Goal: Task Accomplishment & Management: Manage account settings

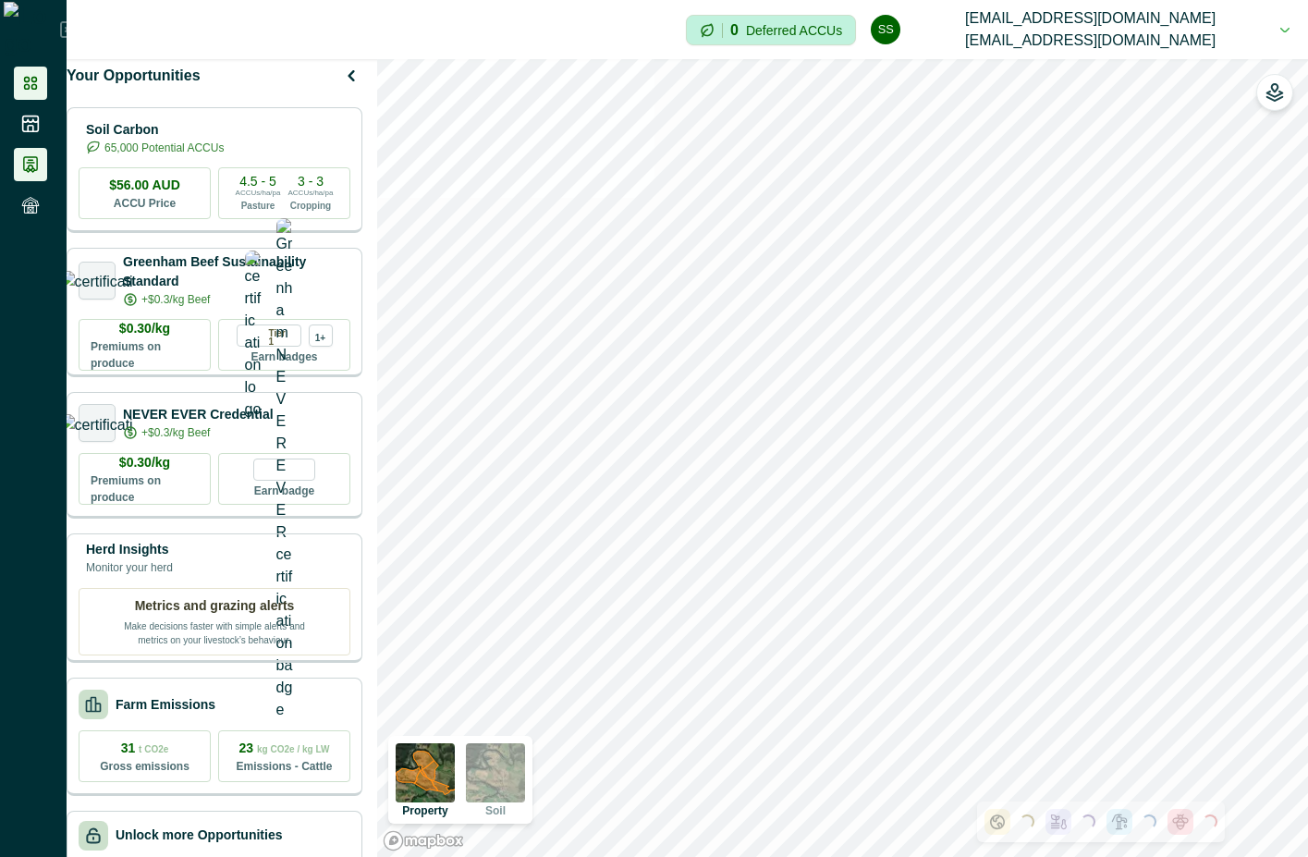
click at [27, 163] on icon at bounding box center [30, 164] width 13 height 15
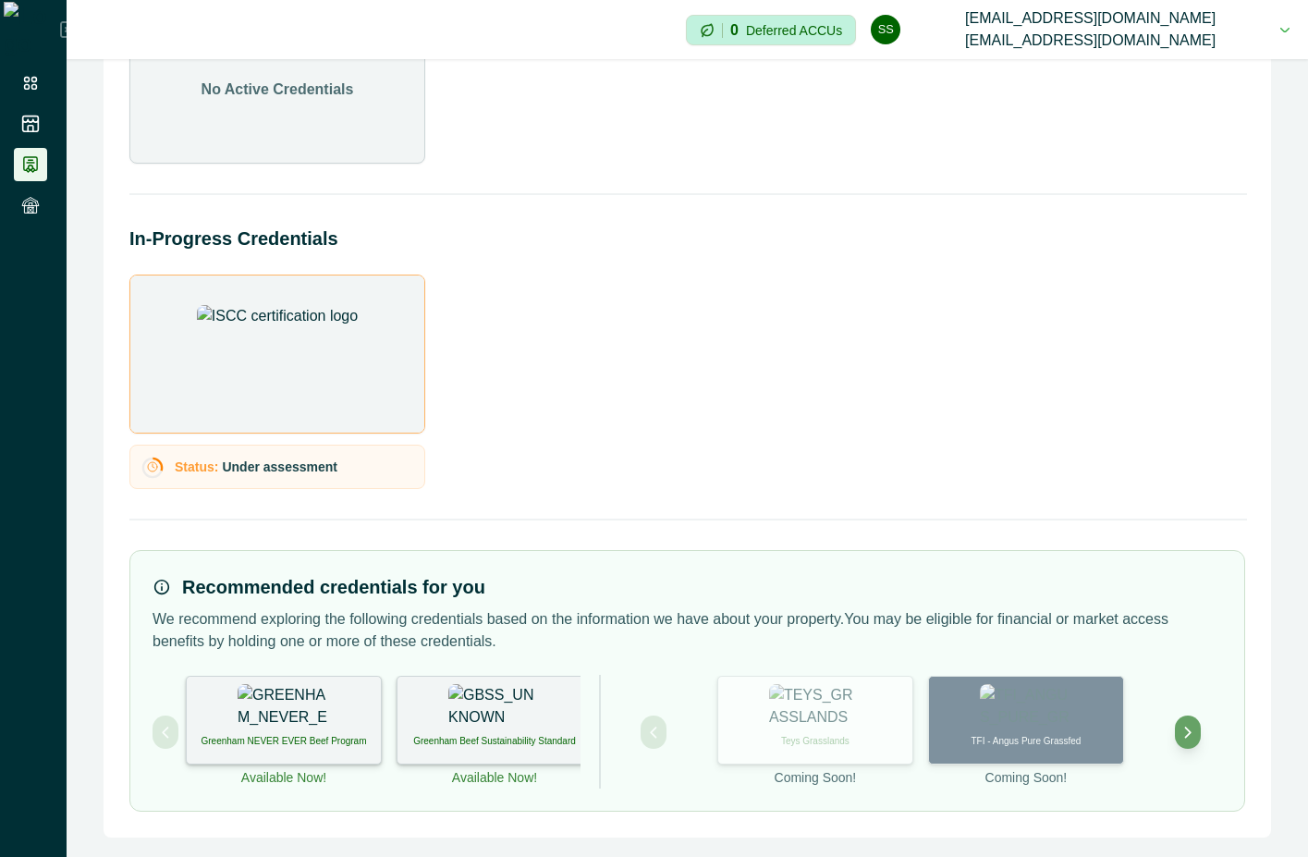
scroll to position [161, 0]
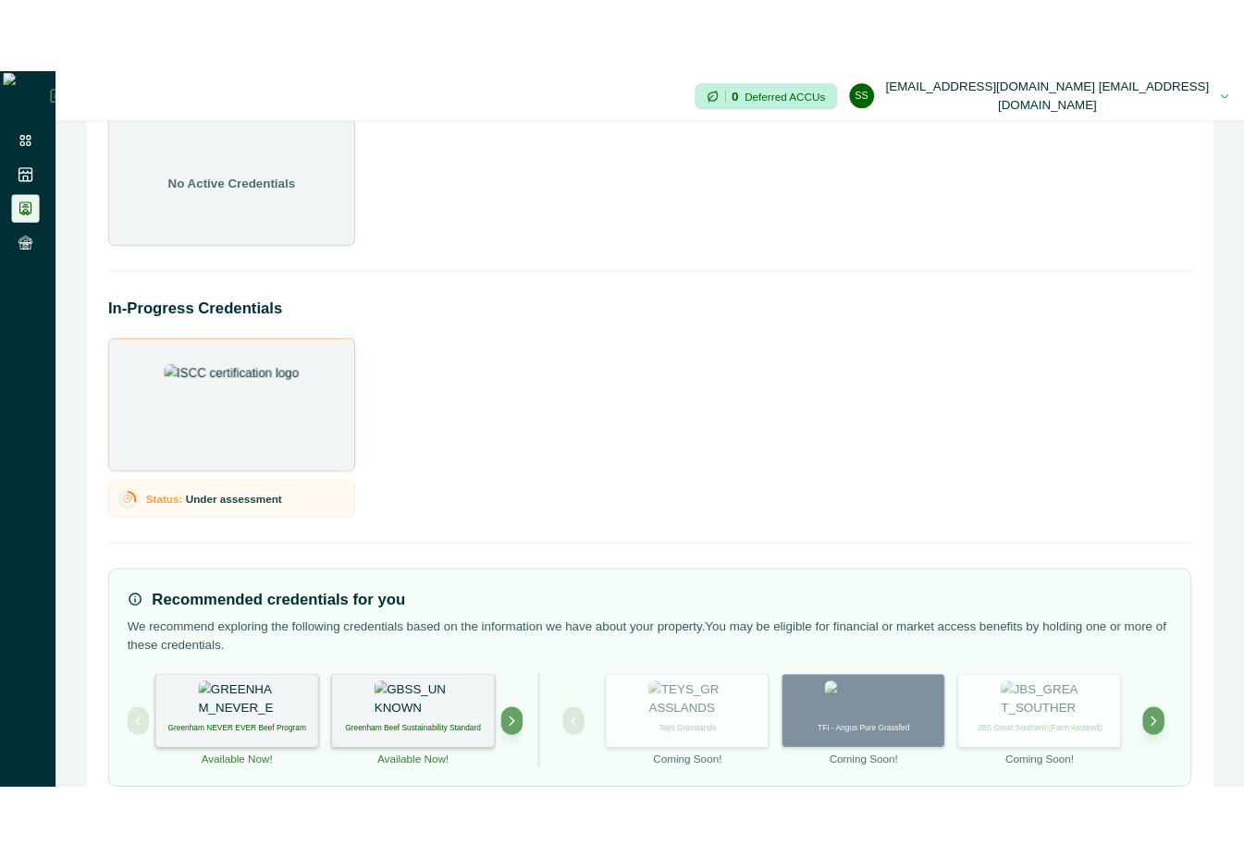
scroll to position [161, 0]
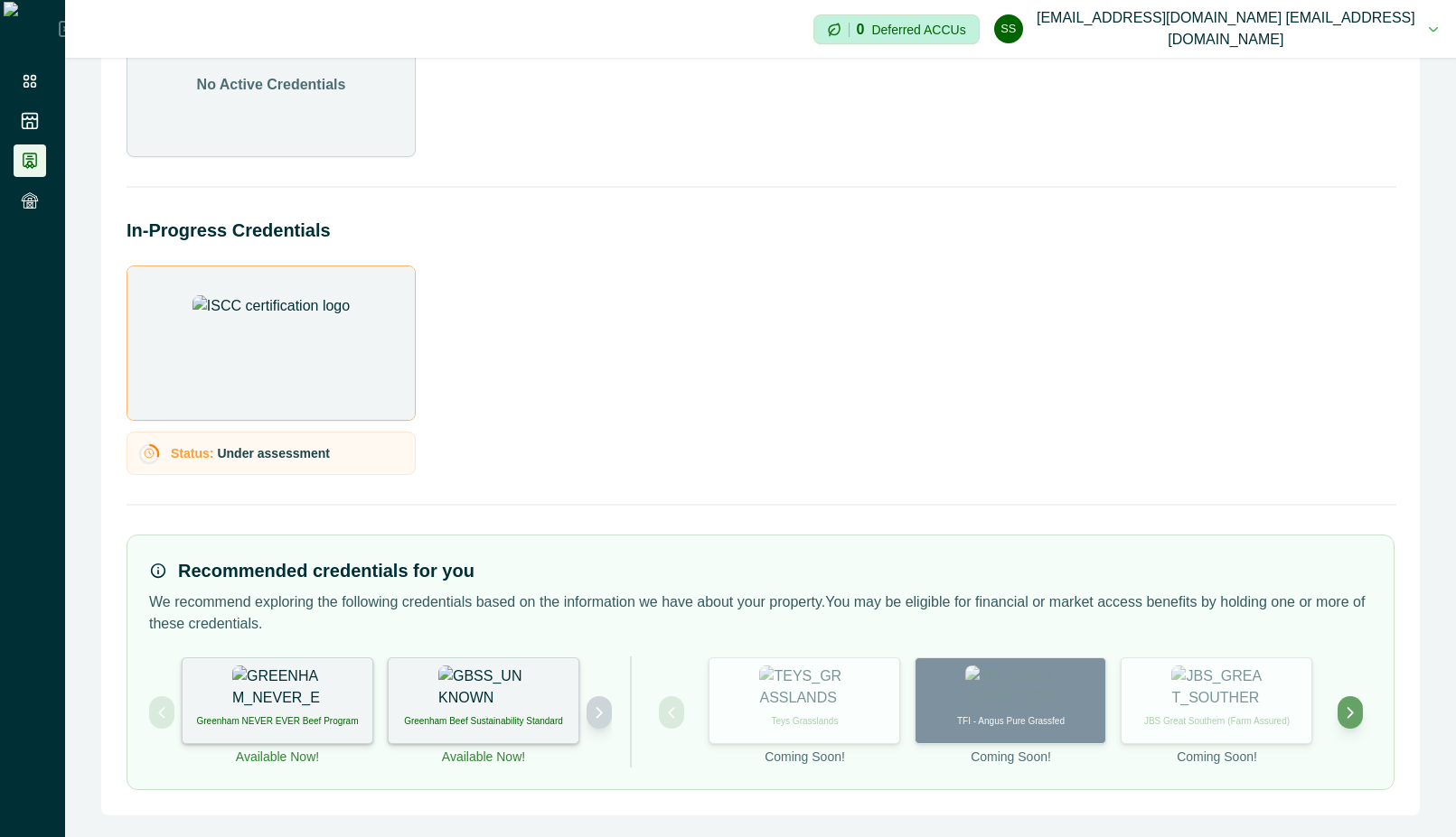
click at [601, 721] on button "Next project" at bounding box center [599, 712] width 25 height 32
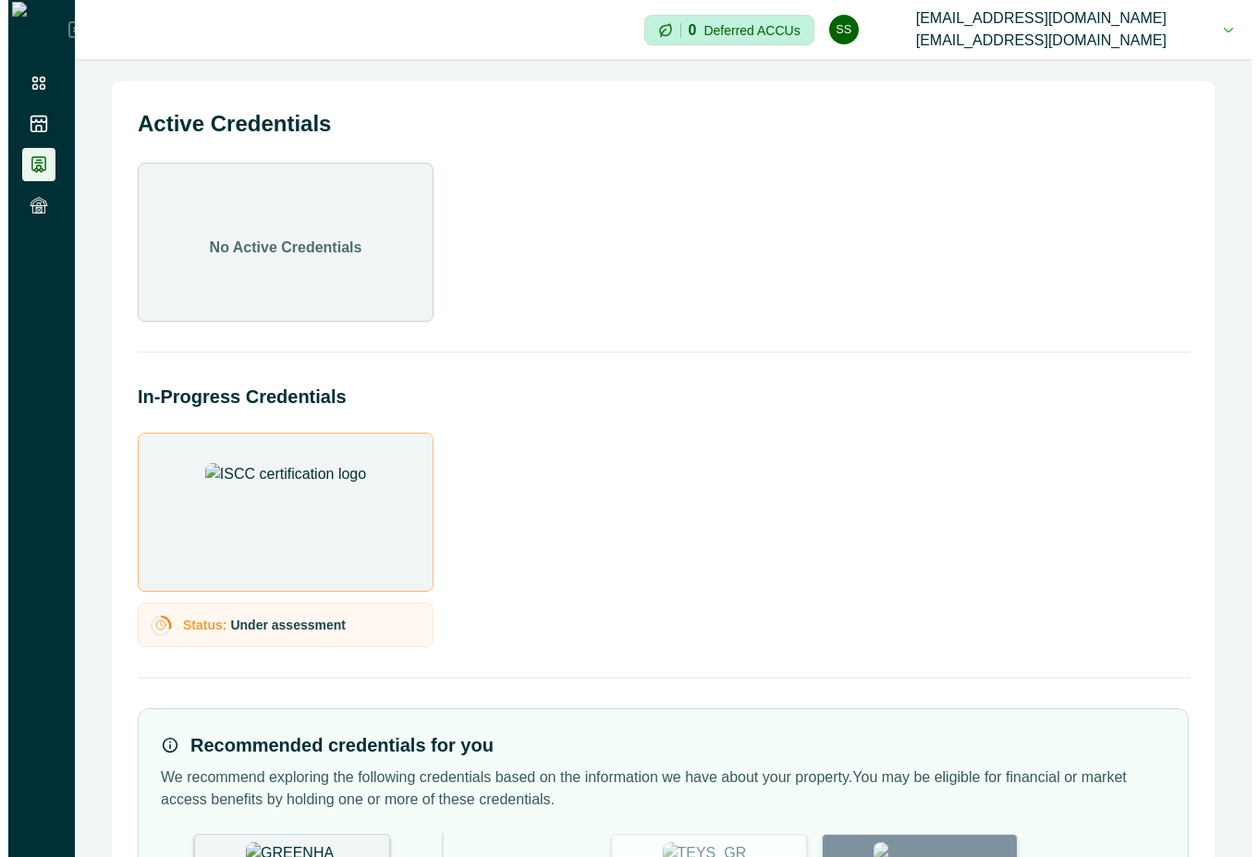
scroll to position [161, 0]
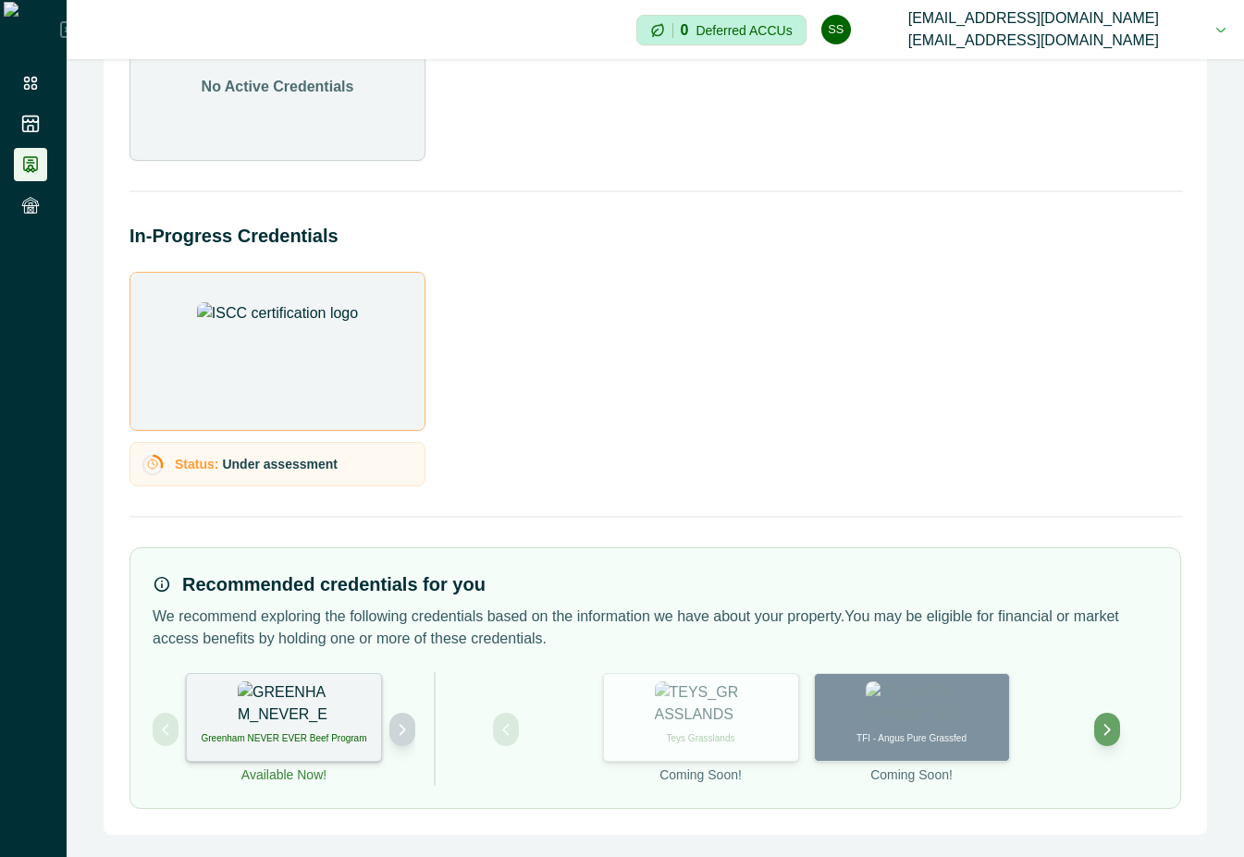
click at [391, 731] on button "Next project" at bounding box center [402, 729] width 26 height 33
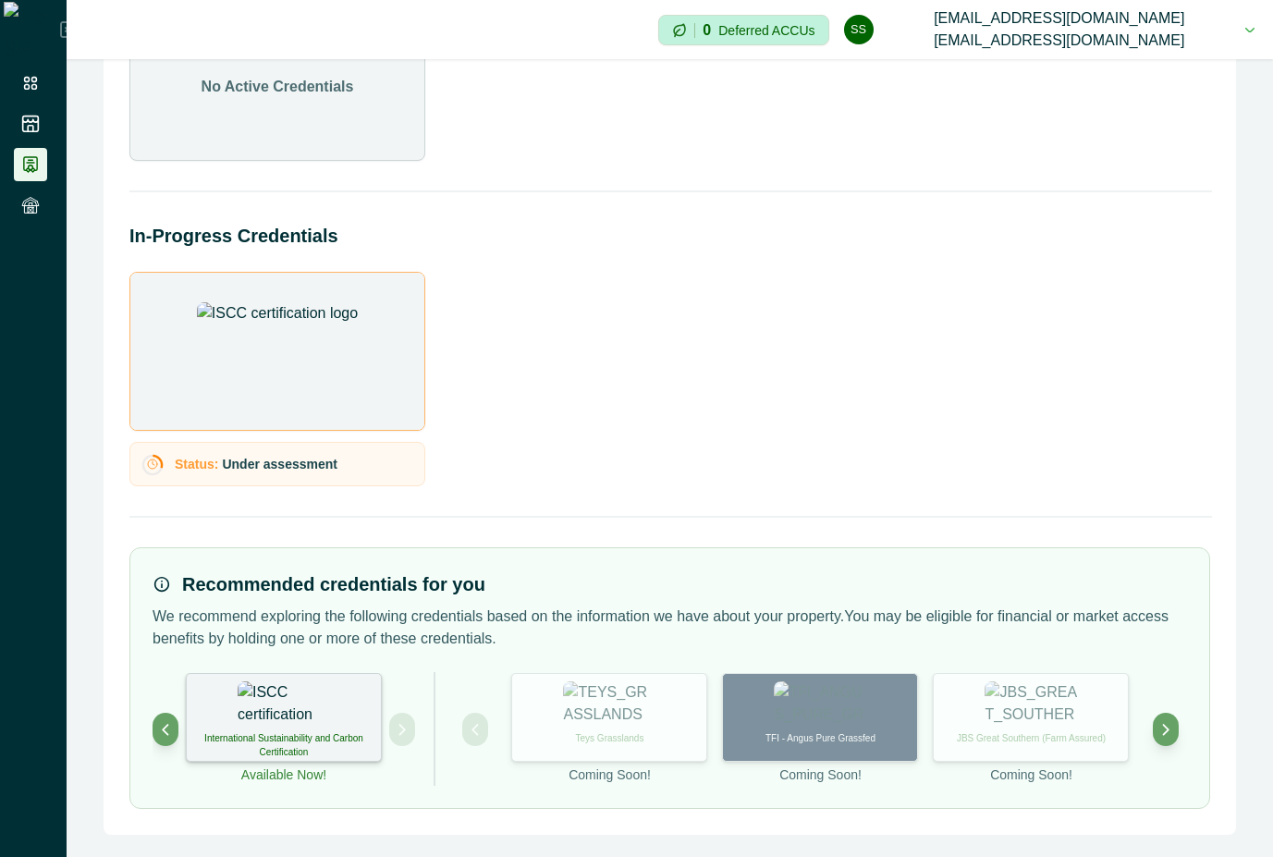
scroll to position [122, 0]
